Goal: Navigation & Orientation: Find specific page/section

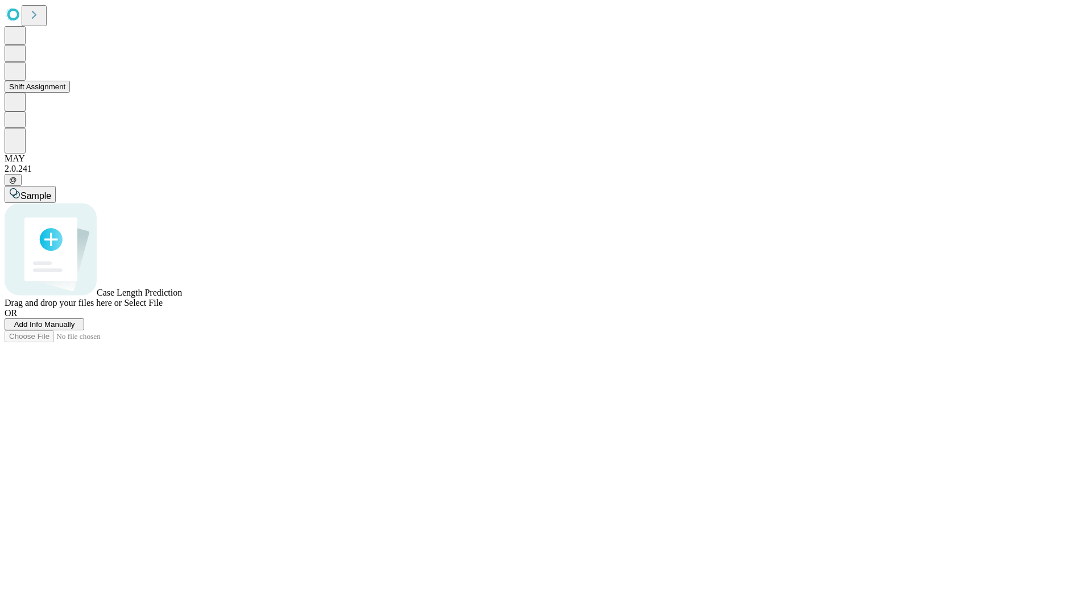
click at [70, 93] on button "Shift Assignment" at bounding box center [37, 87] width 65 height 12
